Goal: Information Seeking & Learning: Check status

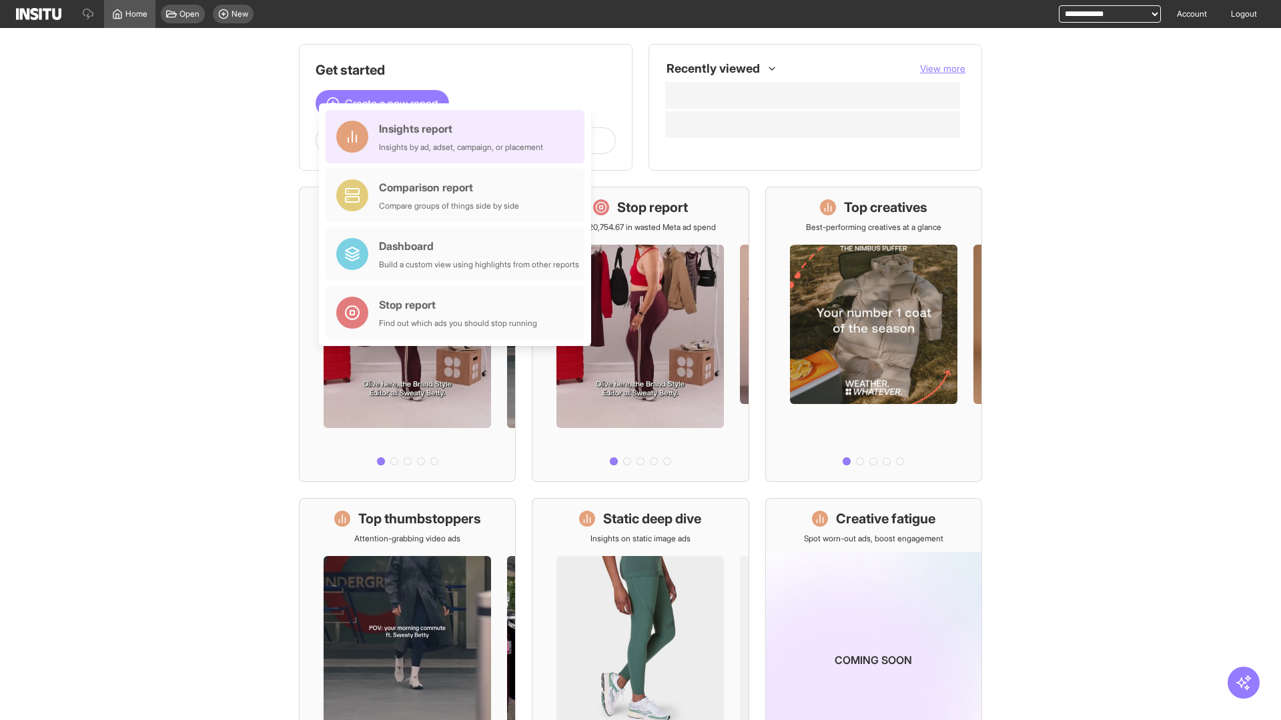
click at [458, 137] on div "Insights report Insights by ad, adset, campaign, or placement" at bounding box center [461, 137] width 164 height 32
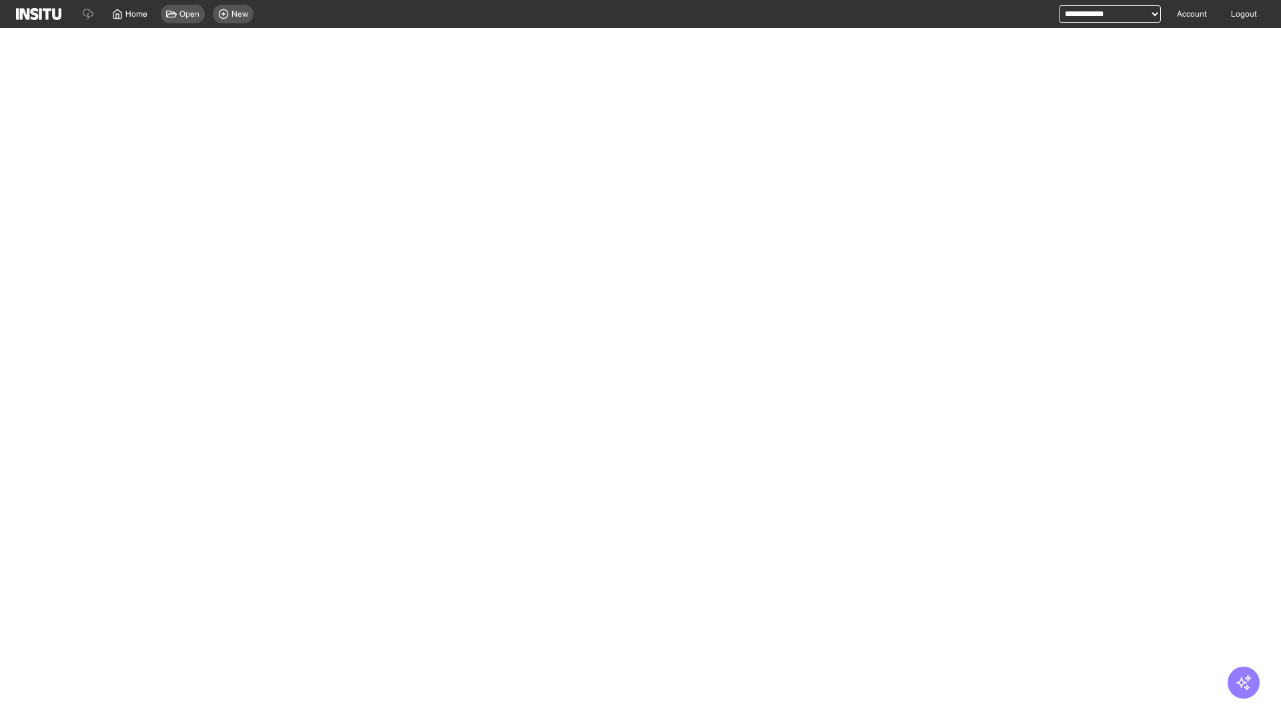
select select "**"
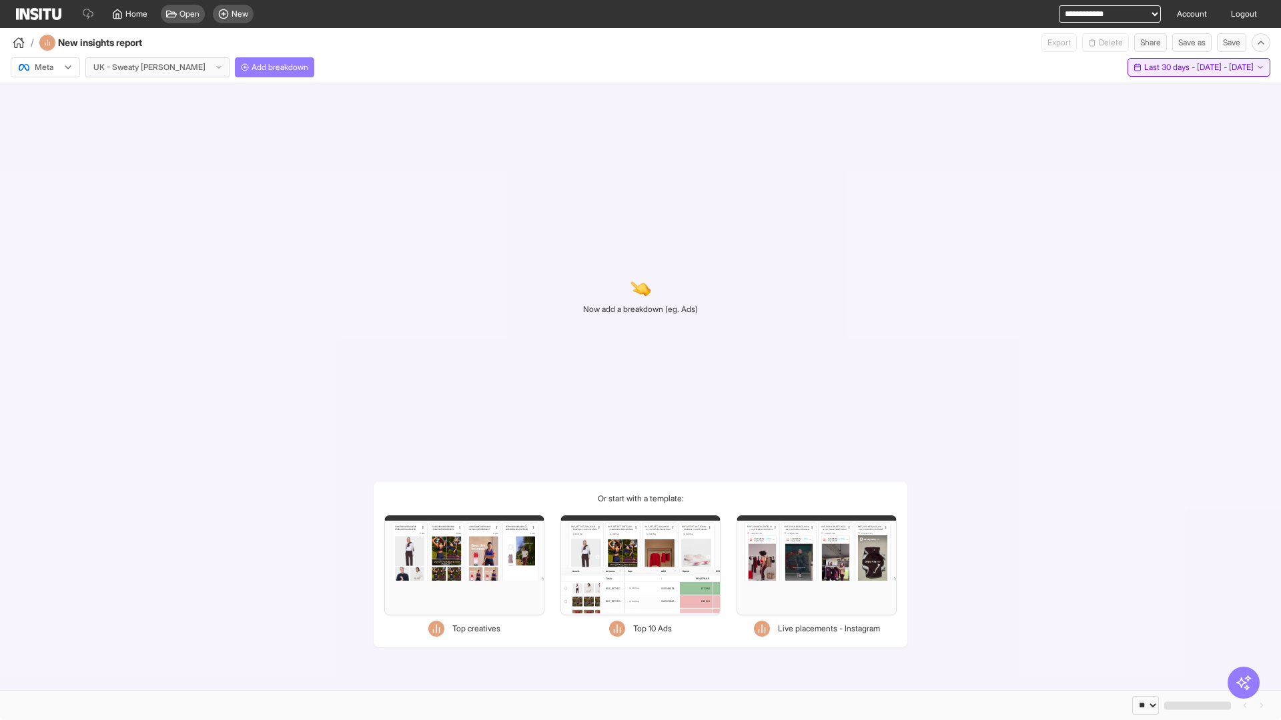
click at [1169, 67] on span "Last 30 days - [DATE] - [DATE]" at bounding box center [1198, 67] width 109 height 11
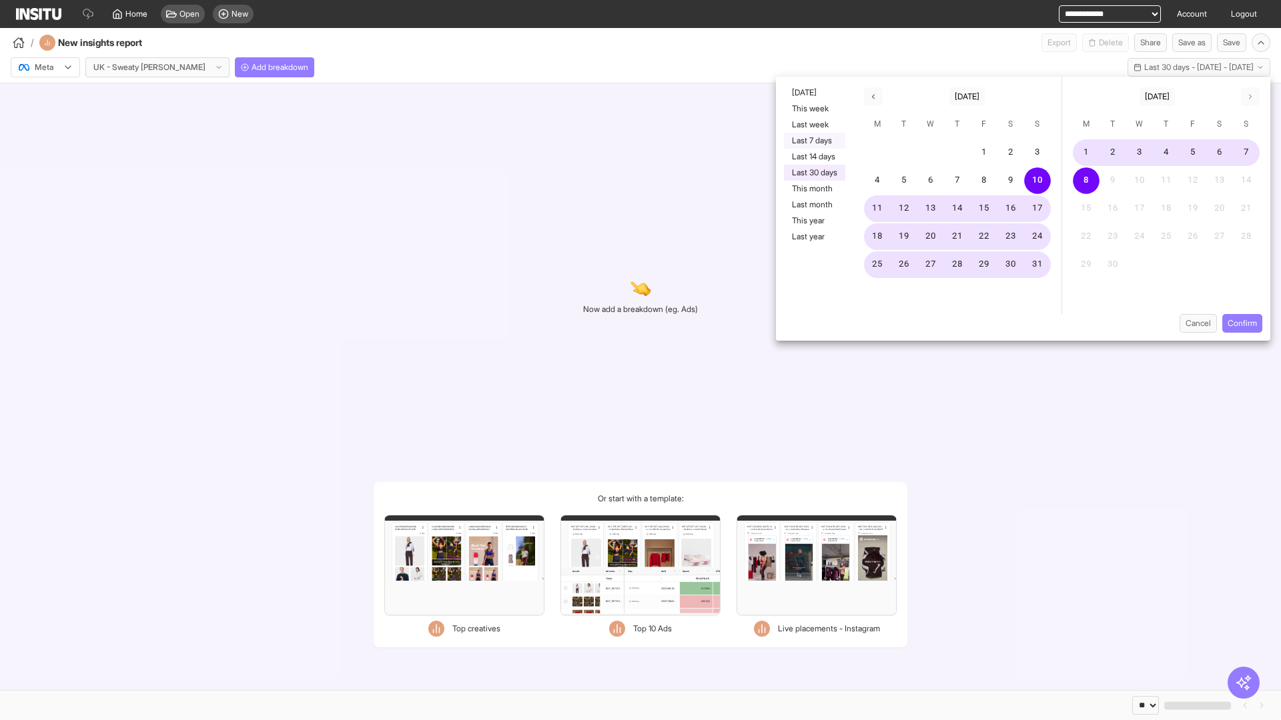
click at [813, 141] on button "Last 7 days" at bounding box center [814, 141] width 61 height 16
